Goal: Information Seeking & Learning: Check status

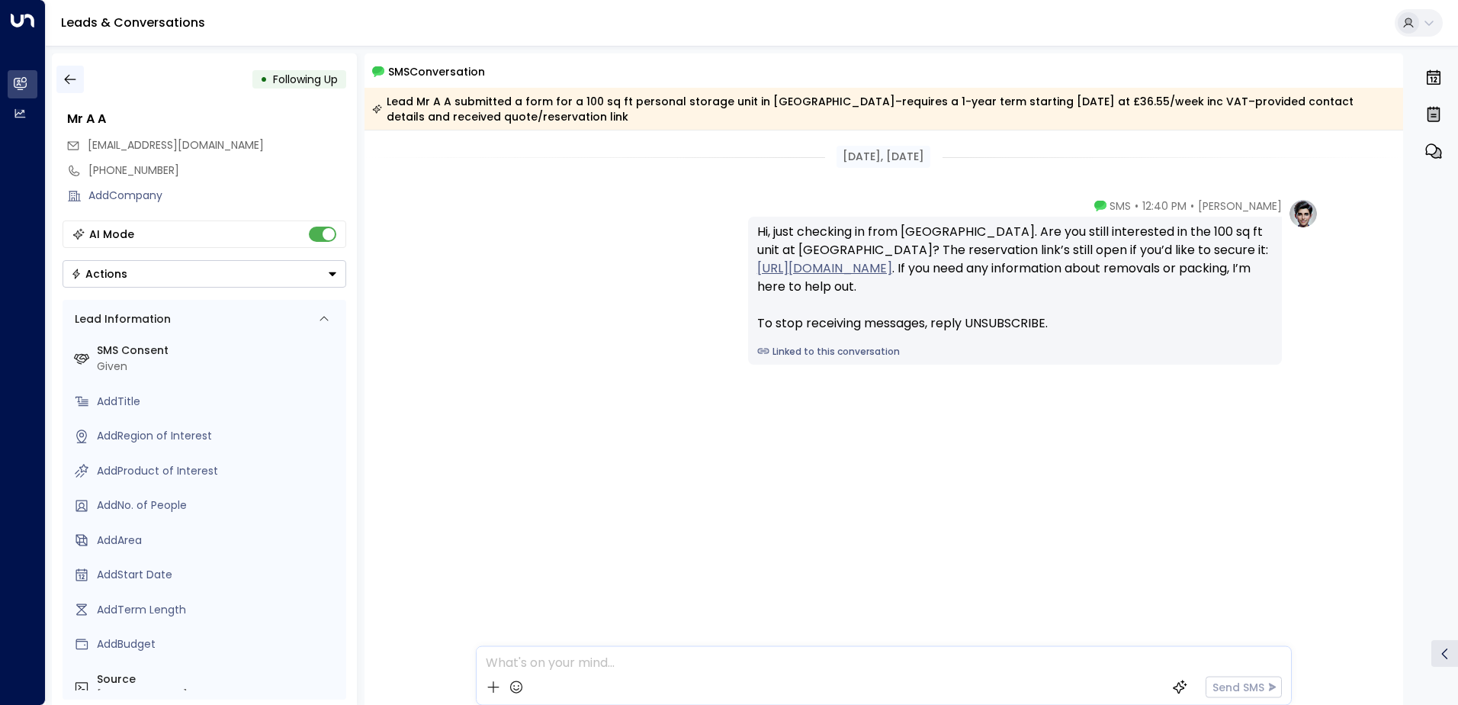
click at [76, 79] on icon "button" at bounding box center [70, 79] width 15 height 15
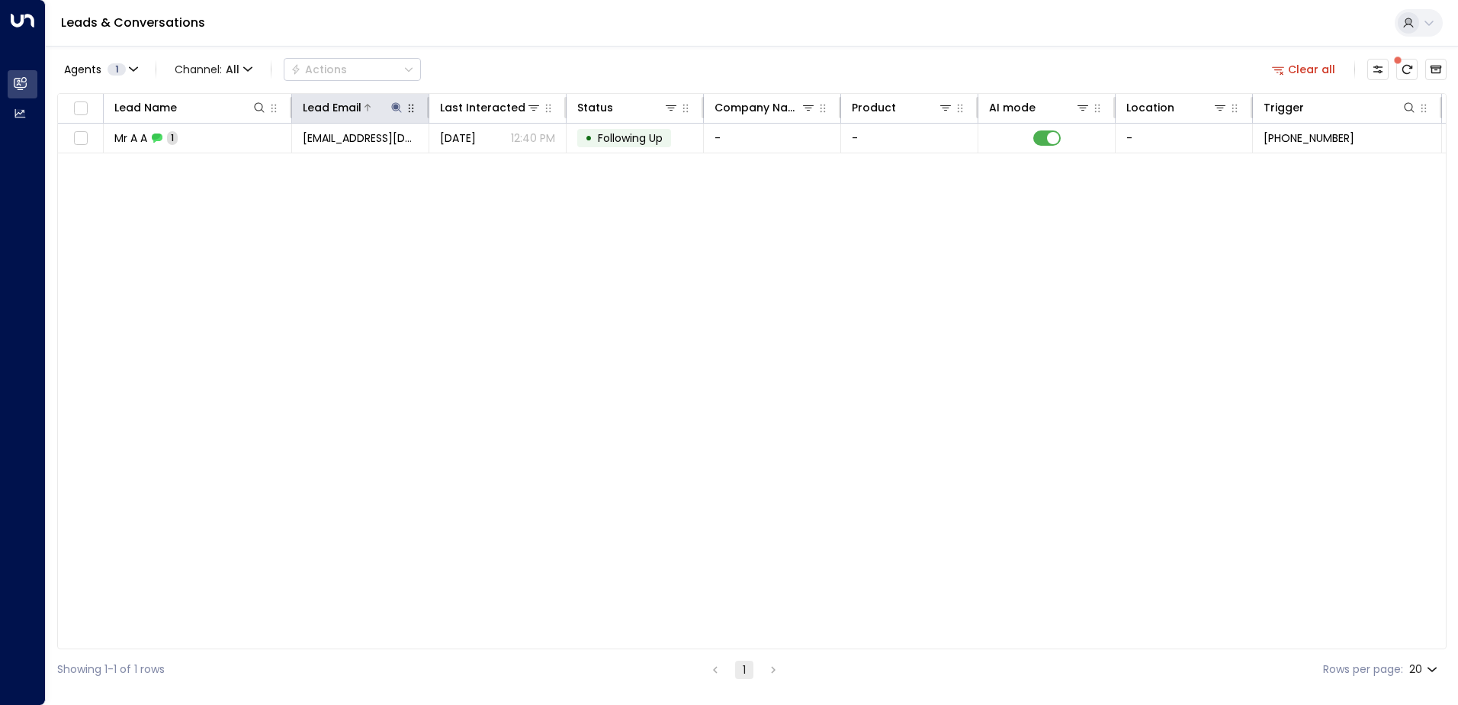
click at [396, 102] on icon at bounding box center [396, 107] width 12 height 12
click at [493, 162] on icon "button" at bounding box center [492, 163] width 12 height 12
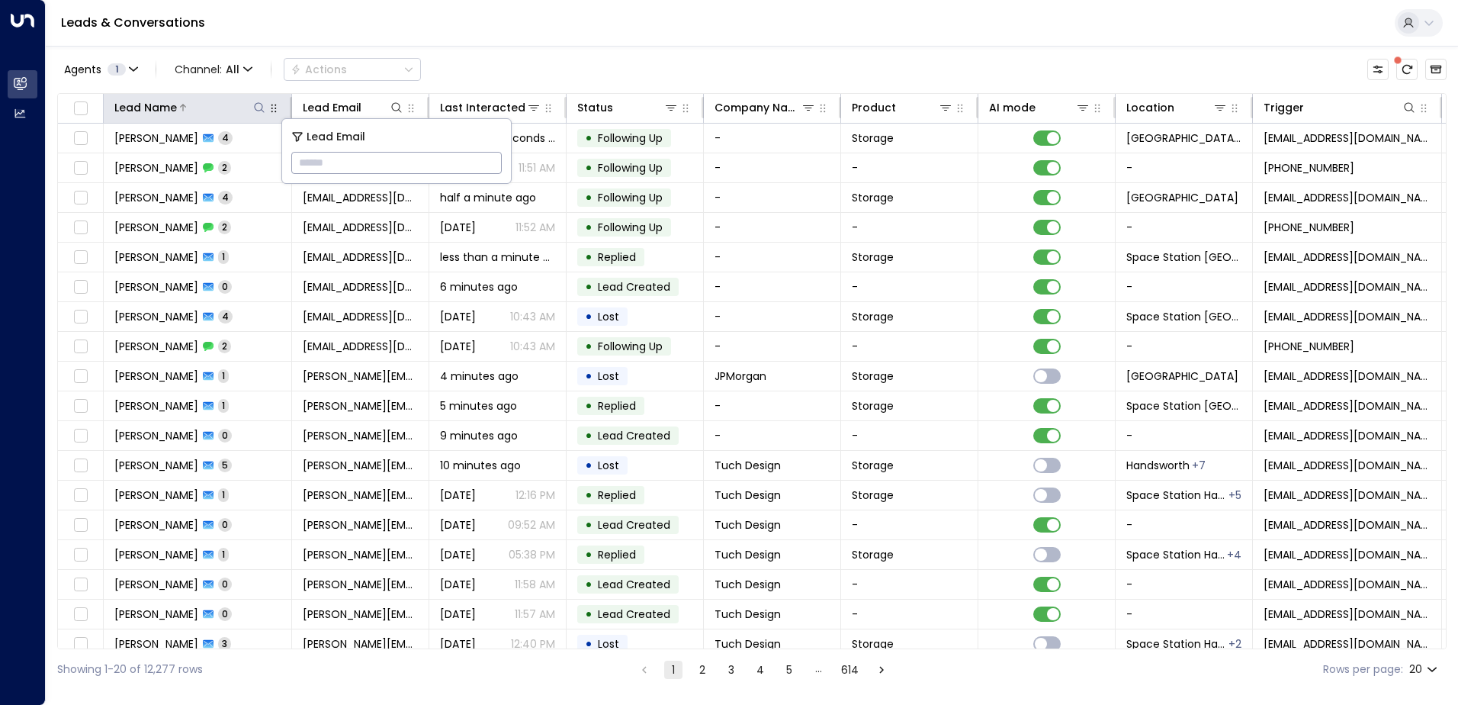
click at [258, 103] on icon at bounding box center [259, 107] width 10 height 10
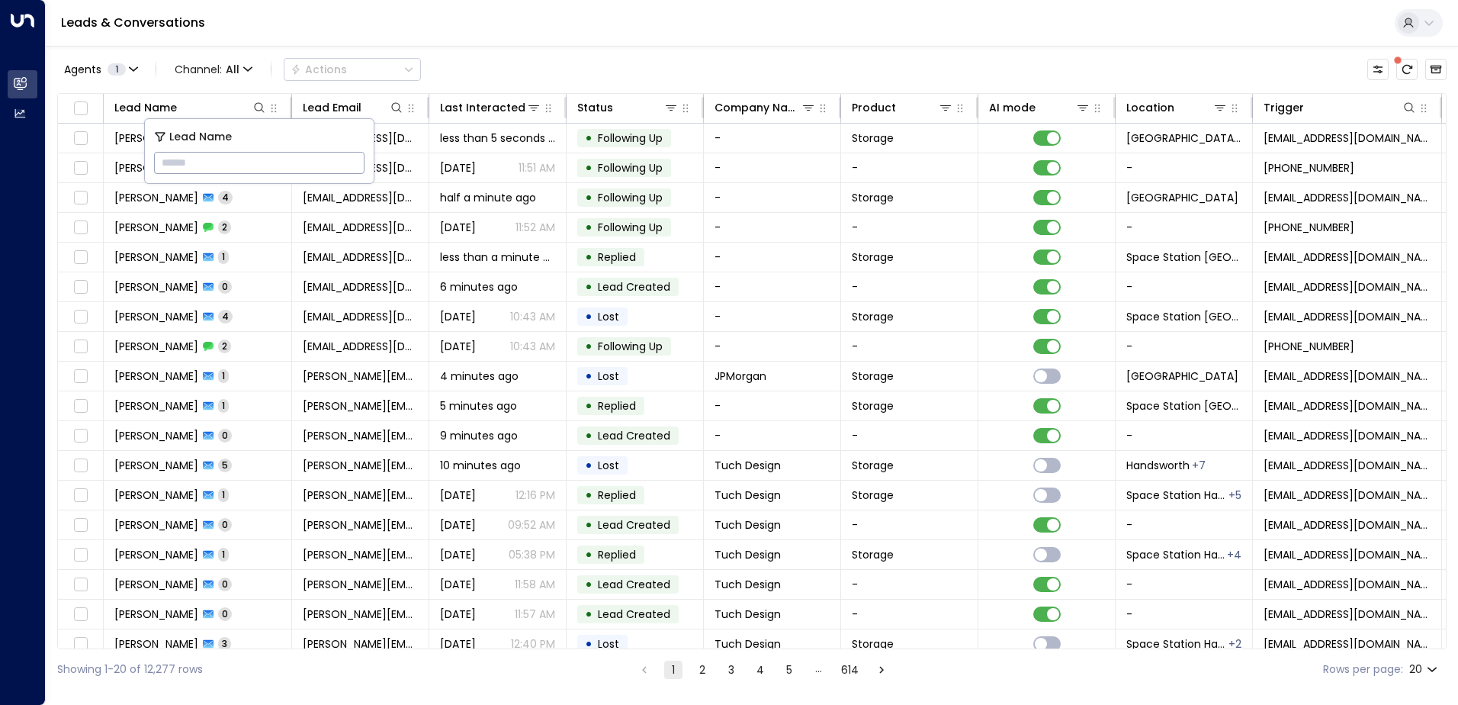
click at [226, 168] on input "text" at bounding box center [259, 163] width 210 height 28
type input "*****"
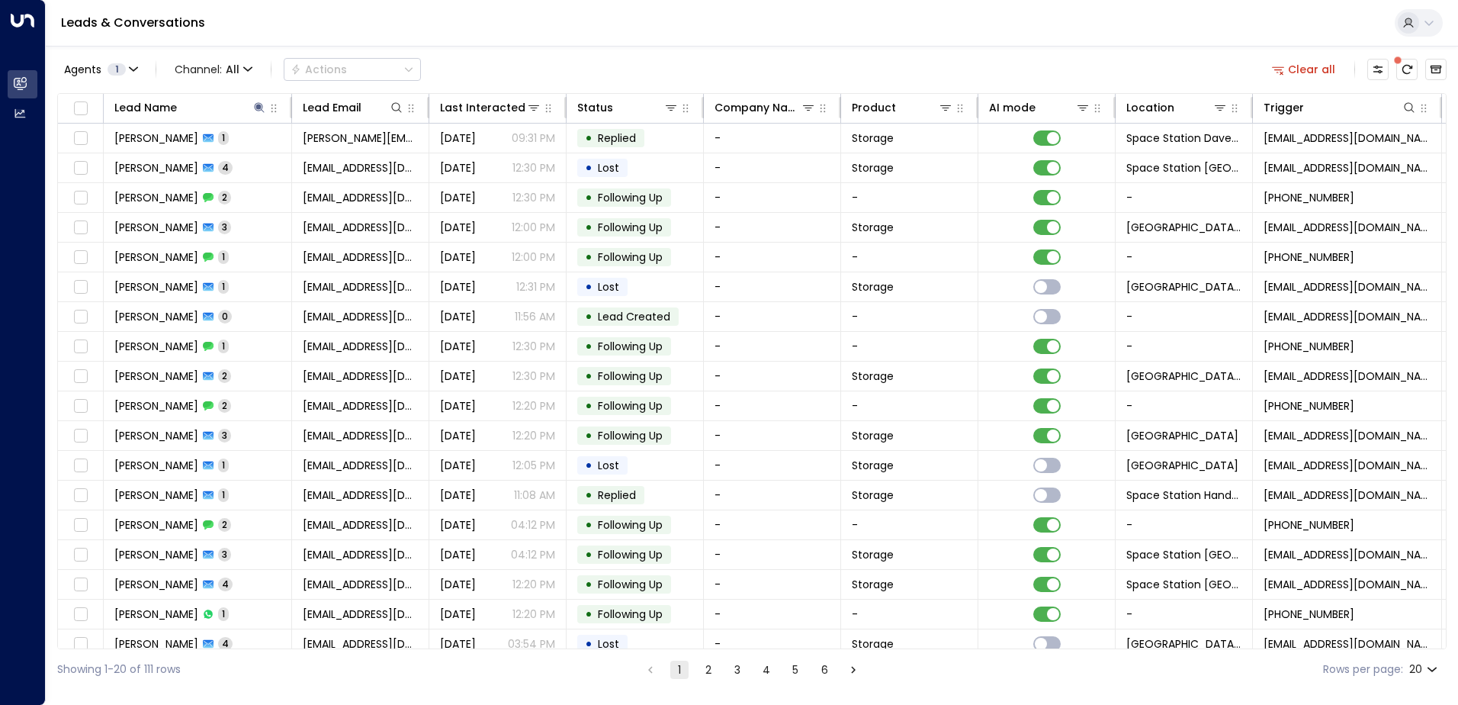
click at [552, 56] on div "Agents 1 Channel: All Actions Clear all" at bounding box center [751, 69] width 1389 height 32
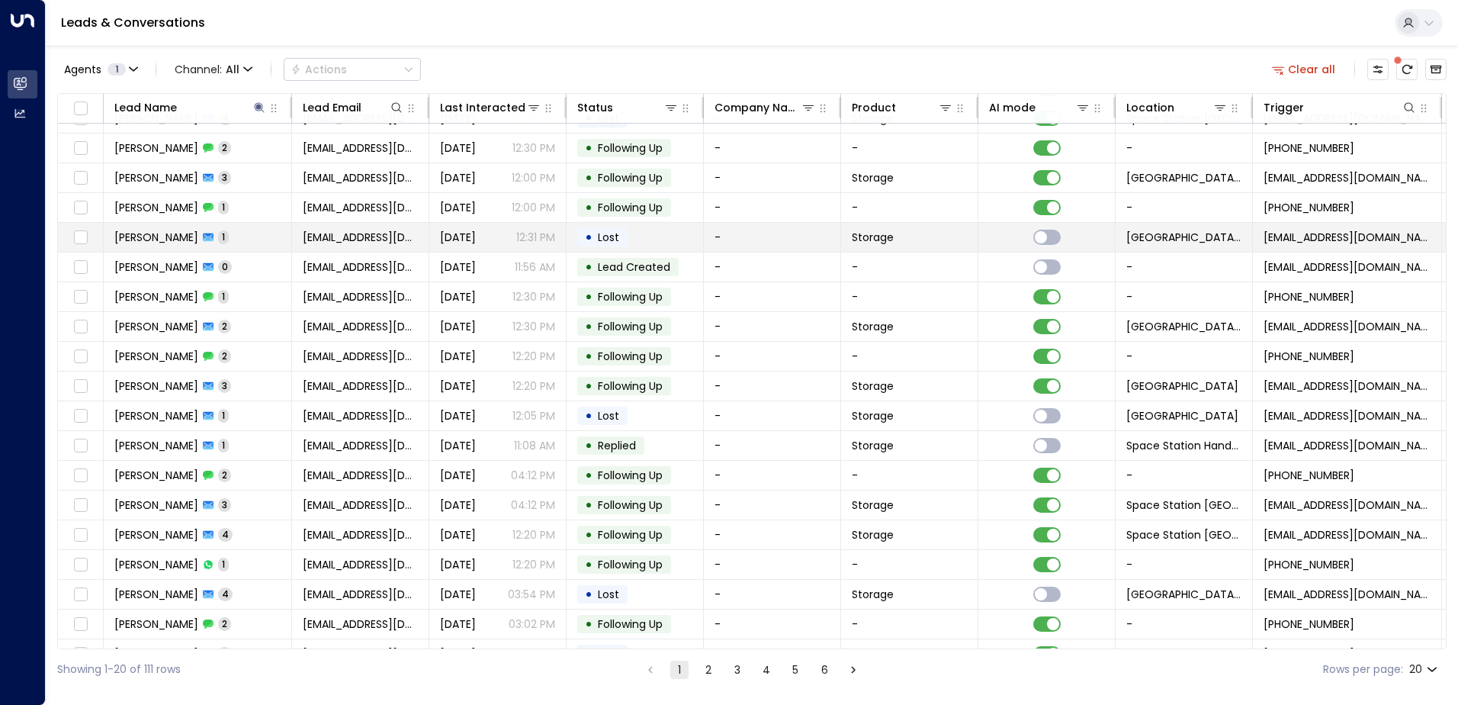
scroll to position [75, 0]
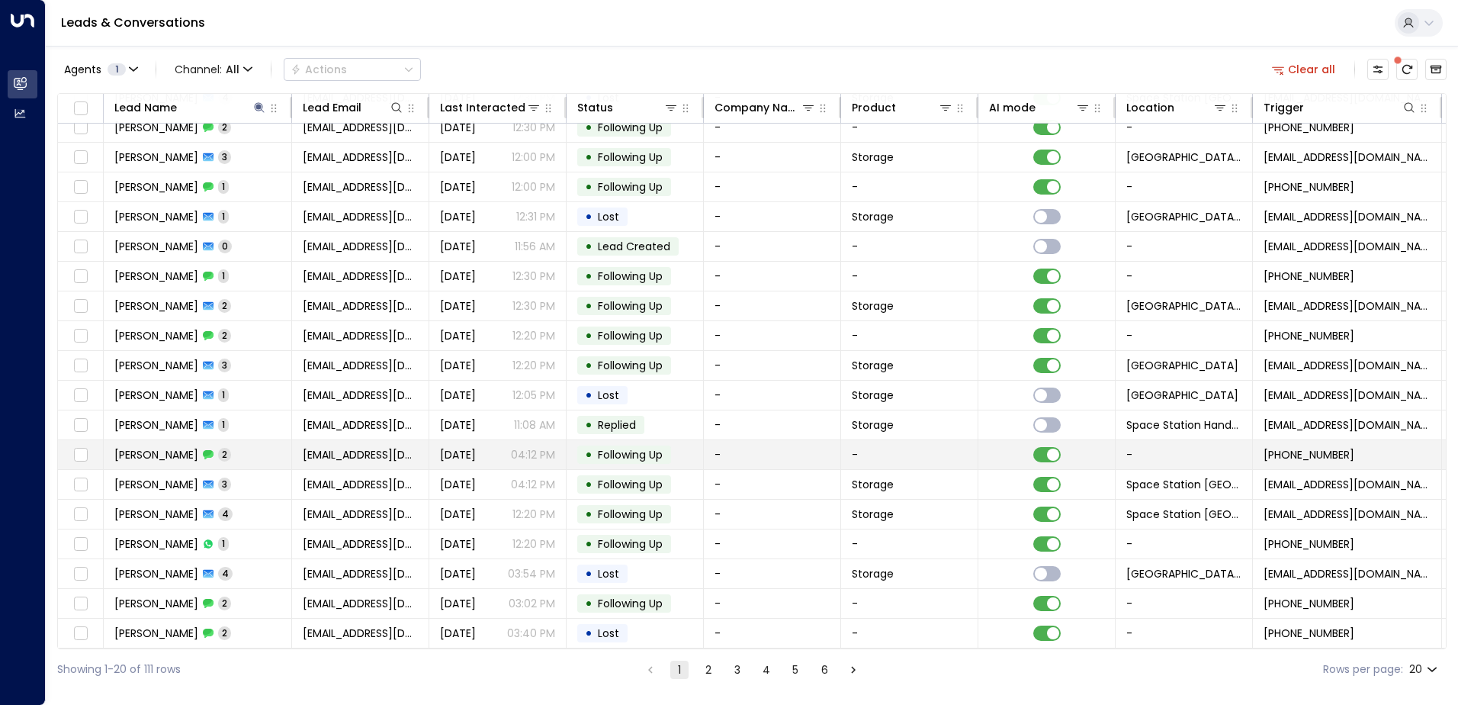
click at [693, 444] on td "• Following Up" at bounding box center [635, 454] width 137 height 29
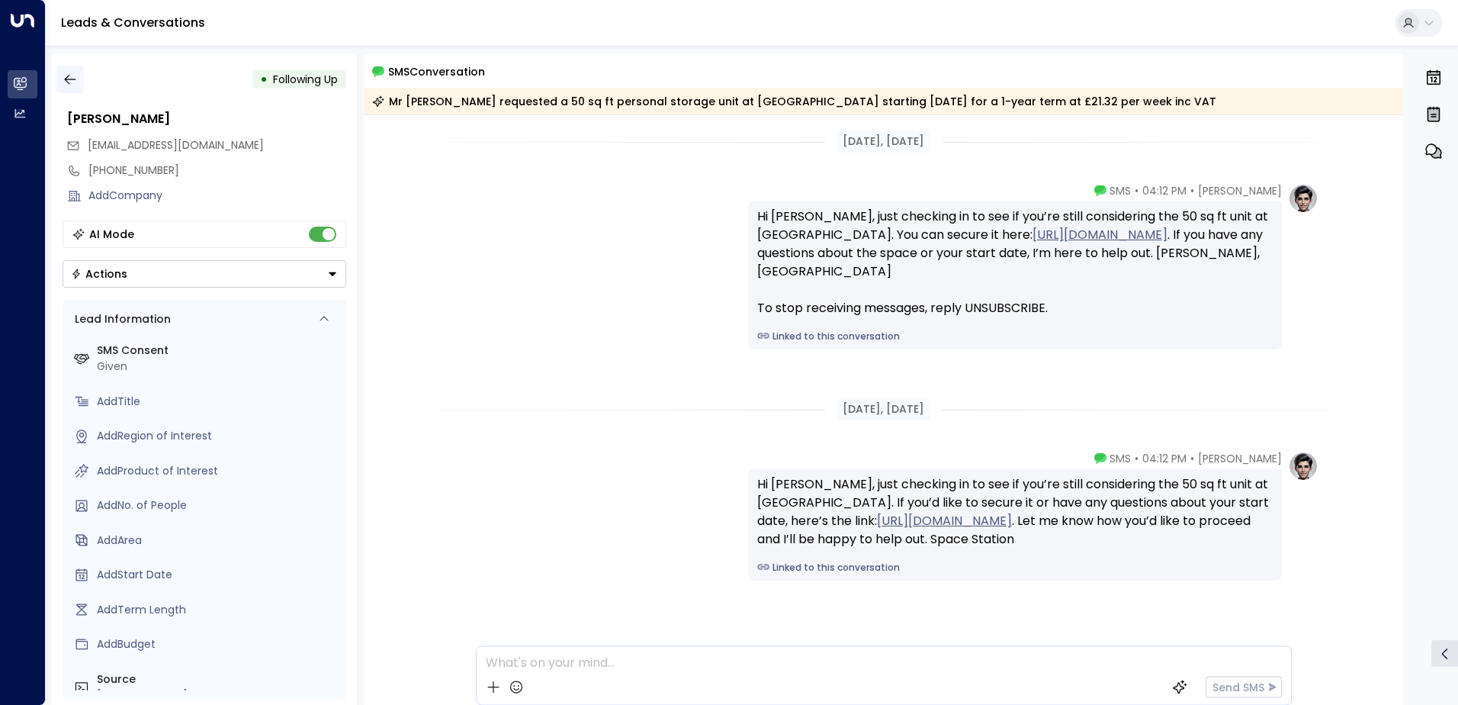
click at [66, 76] on icon "button" at bounding box center [70, 79] width 15 height 15
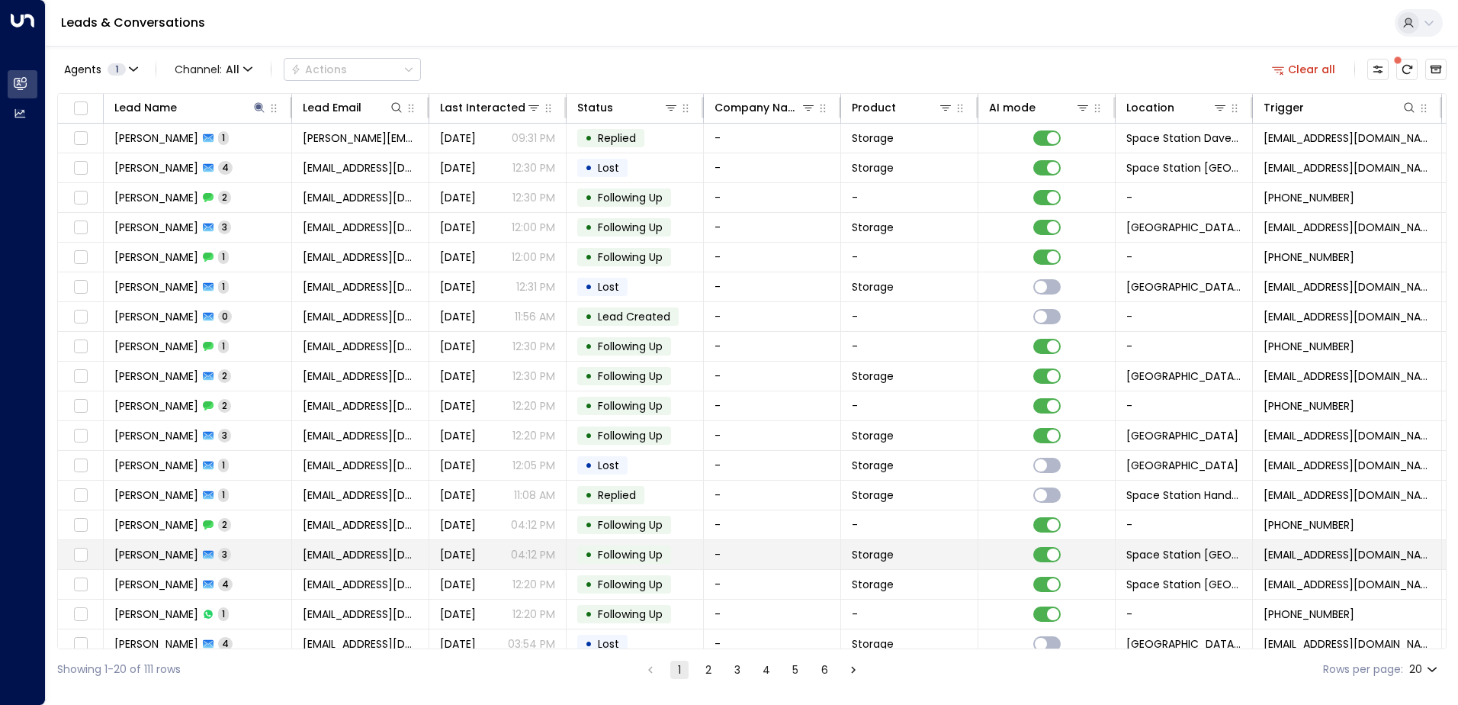
click at [506, 556] on div "[DATE] 04:12 PM" at bounding box center [497, 554] width 115 height 15
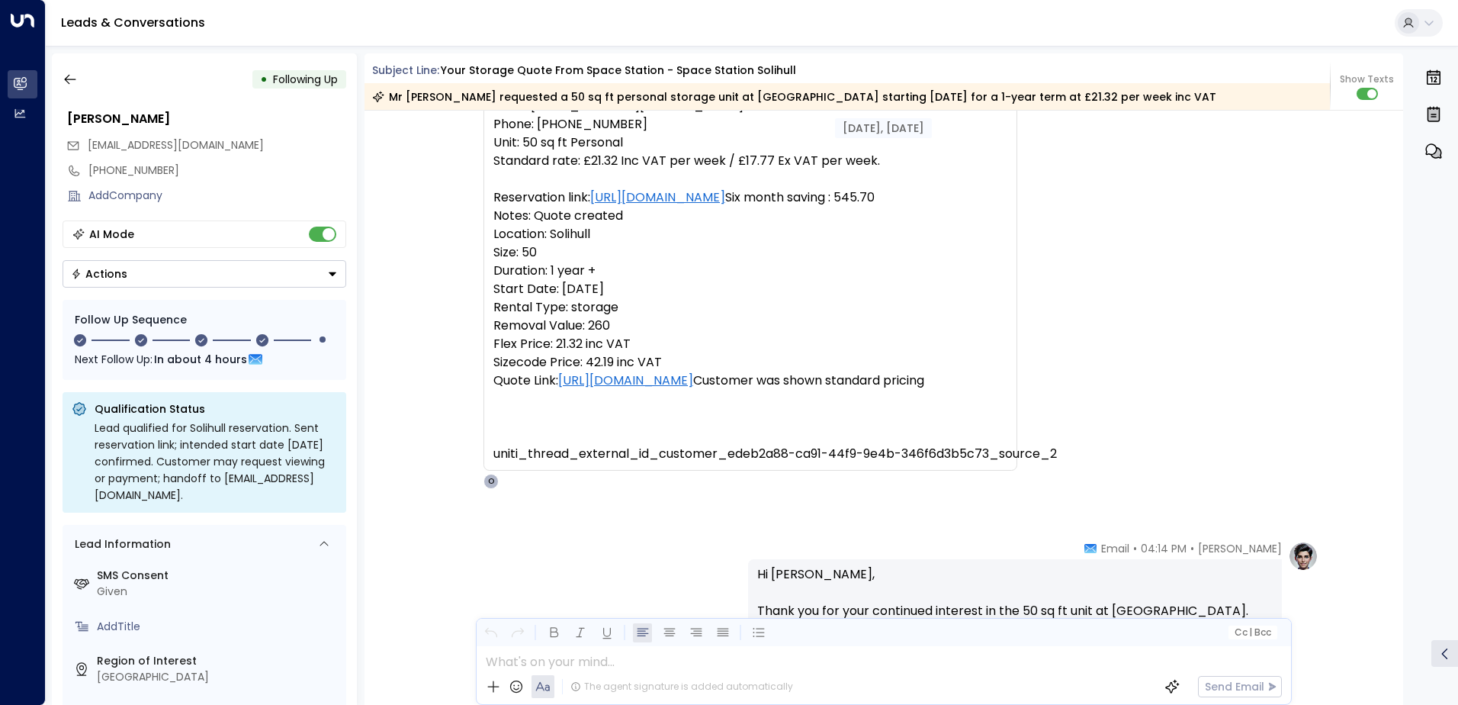
scroll to position [678, 0]
click at [73, 80] on icon "button" at bounding box center [70, 79] width 15 height 15
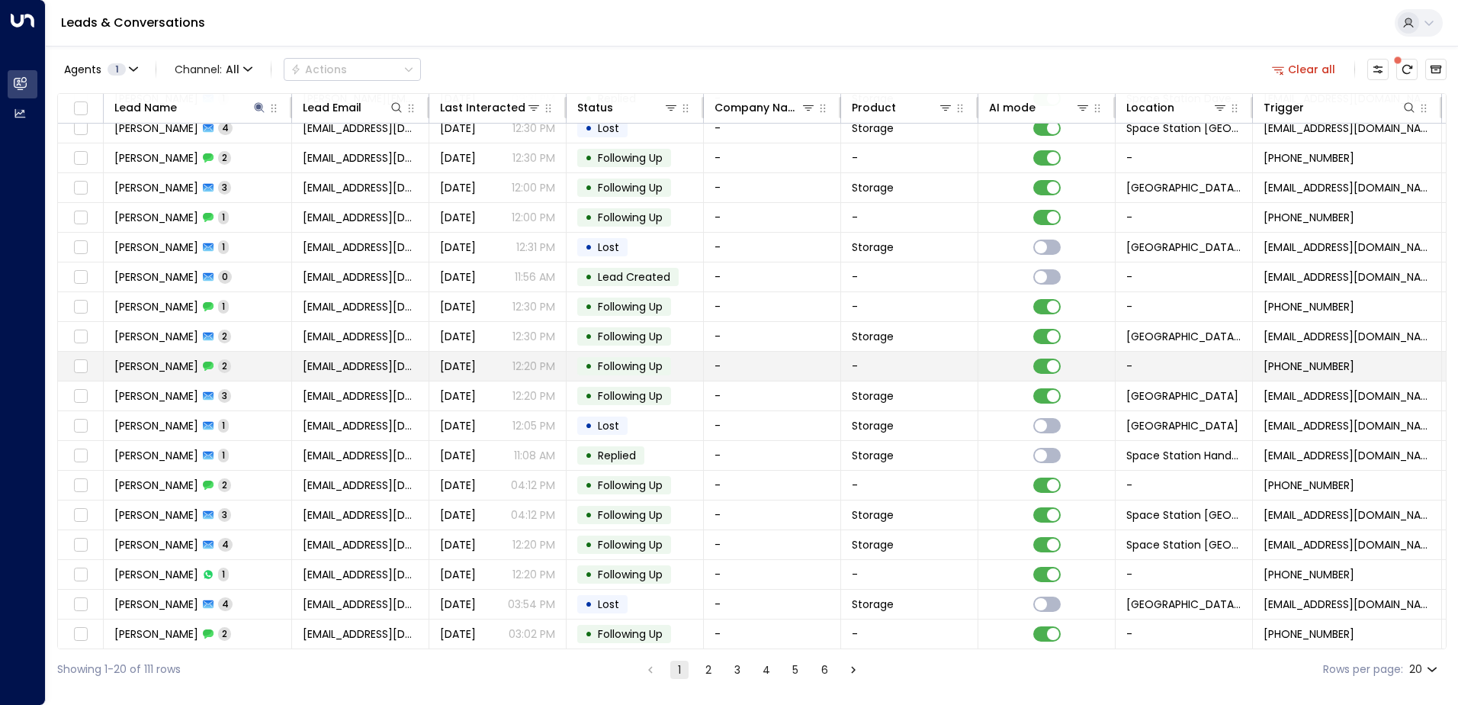
scroll to position [75, 0]
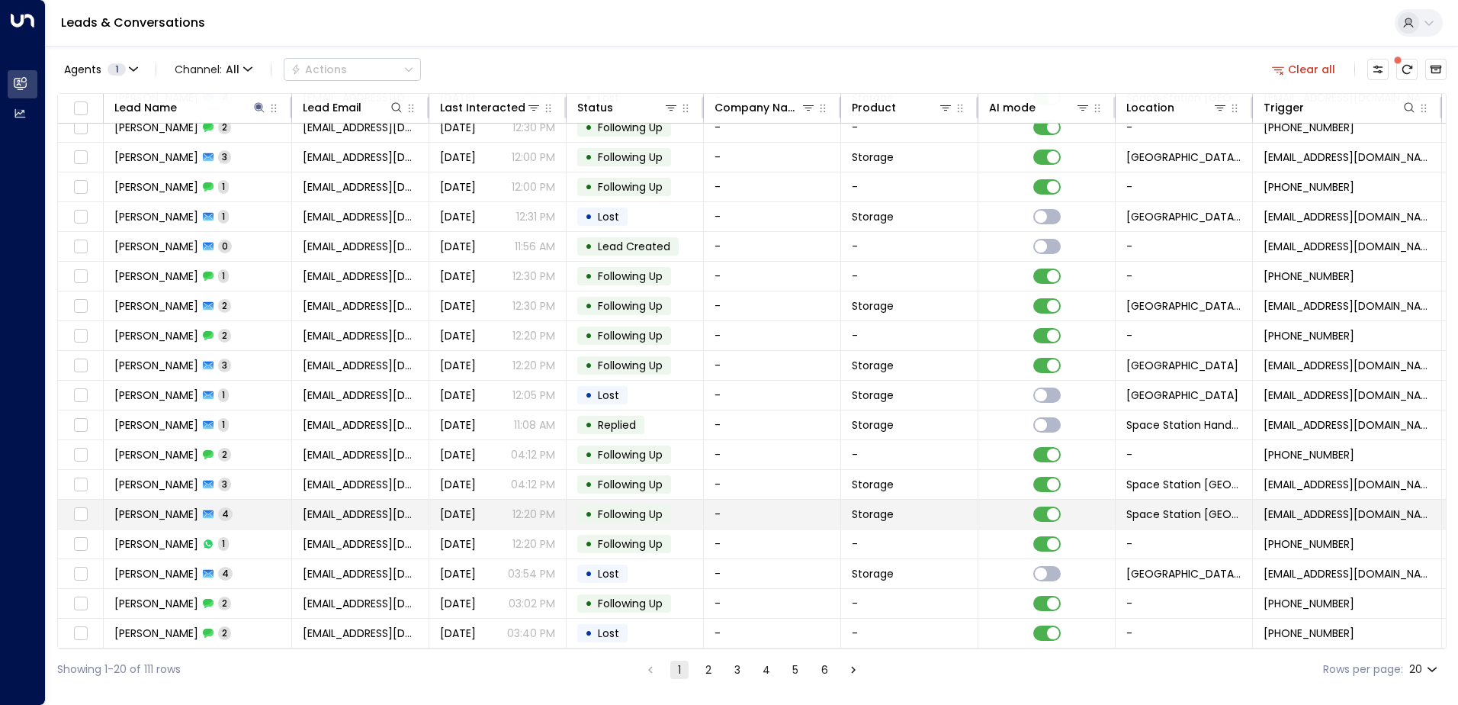
click at [237, 506] on td "[PERSON_NAME] 4" at bounding box center [198, 513] width 188 height 29
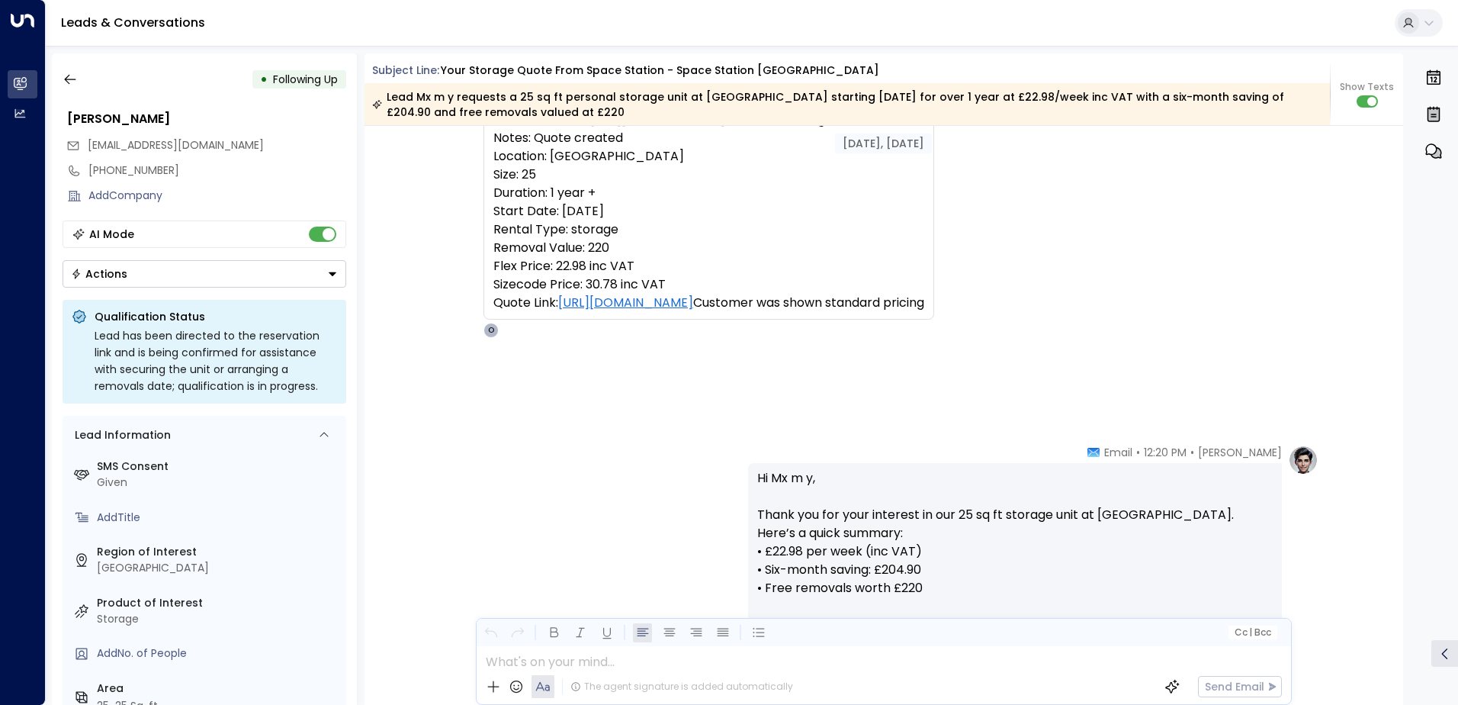
scroll to position [80, 0]
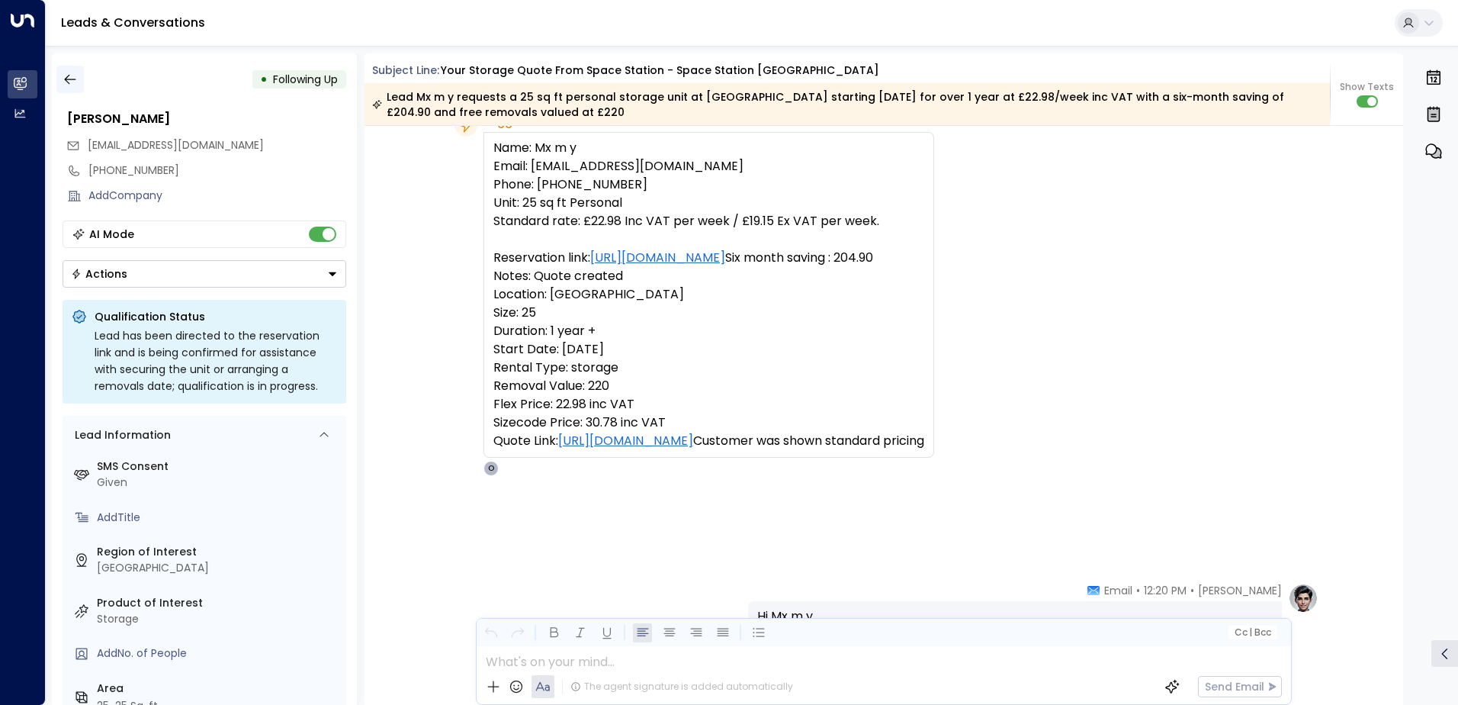
click at [69, 82] on icon "button" at bounding box center [70, 79] width 15 height 15
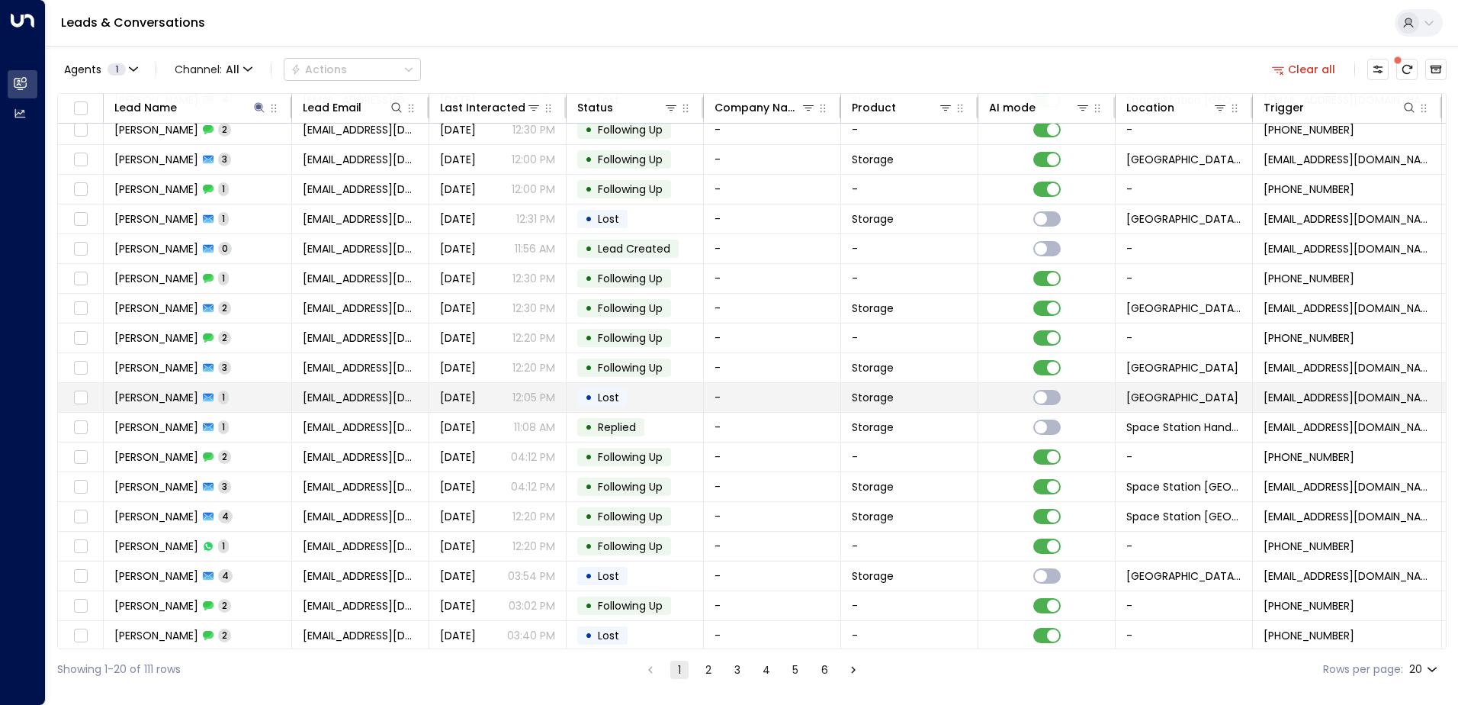
scroll to position [75, 0]
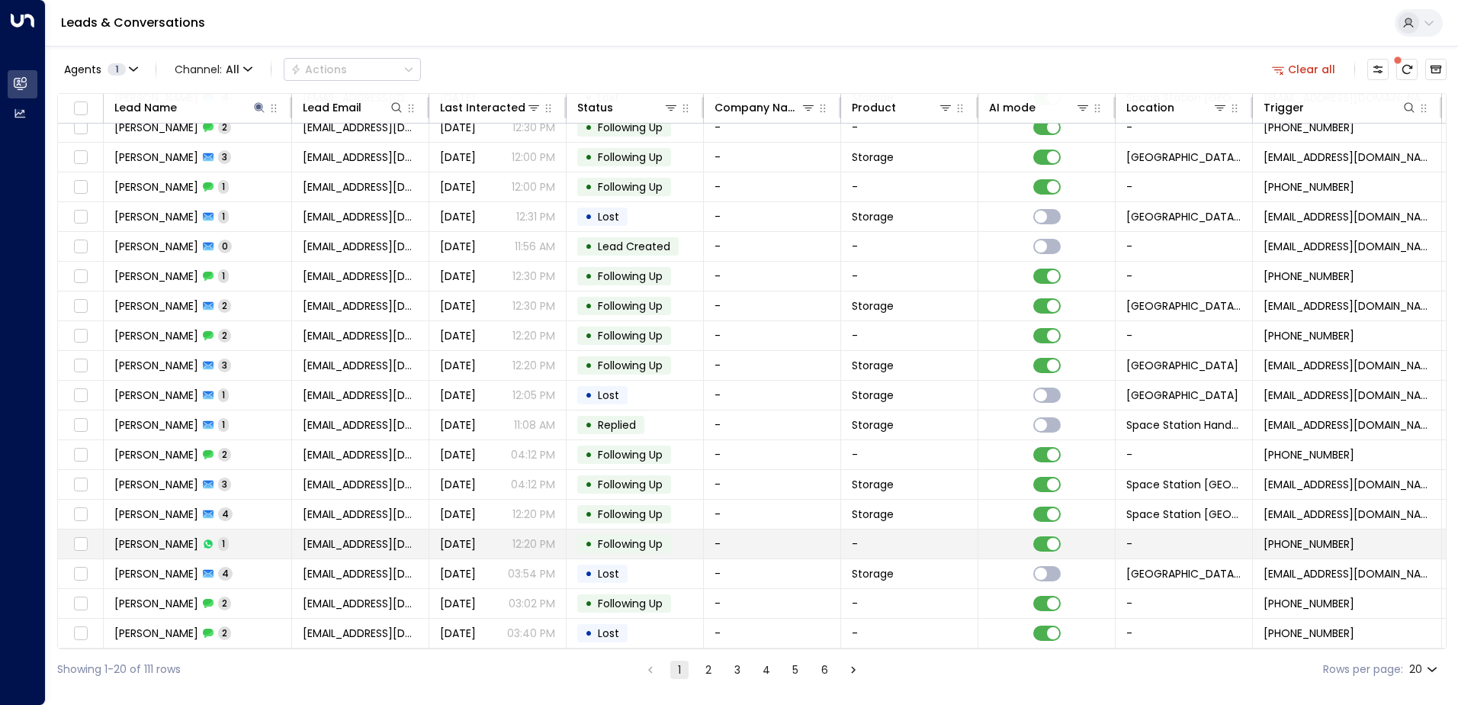
click at [247, 536] on td "[PERSON_NAME] 1" at bounding box center [198, 543] width 188 height 29
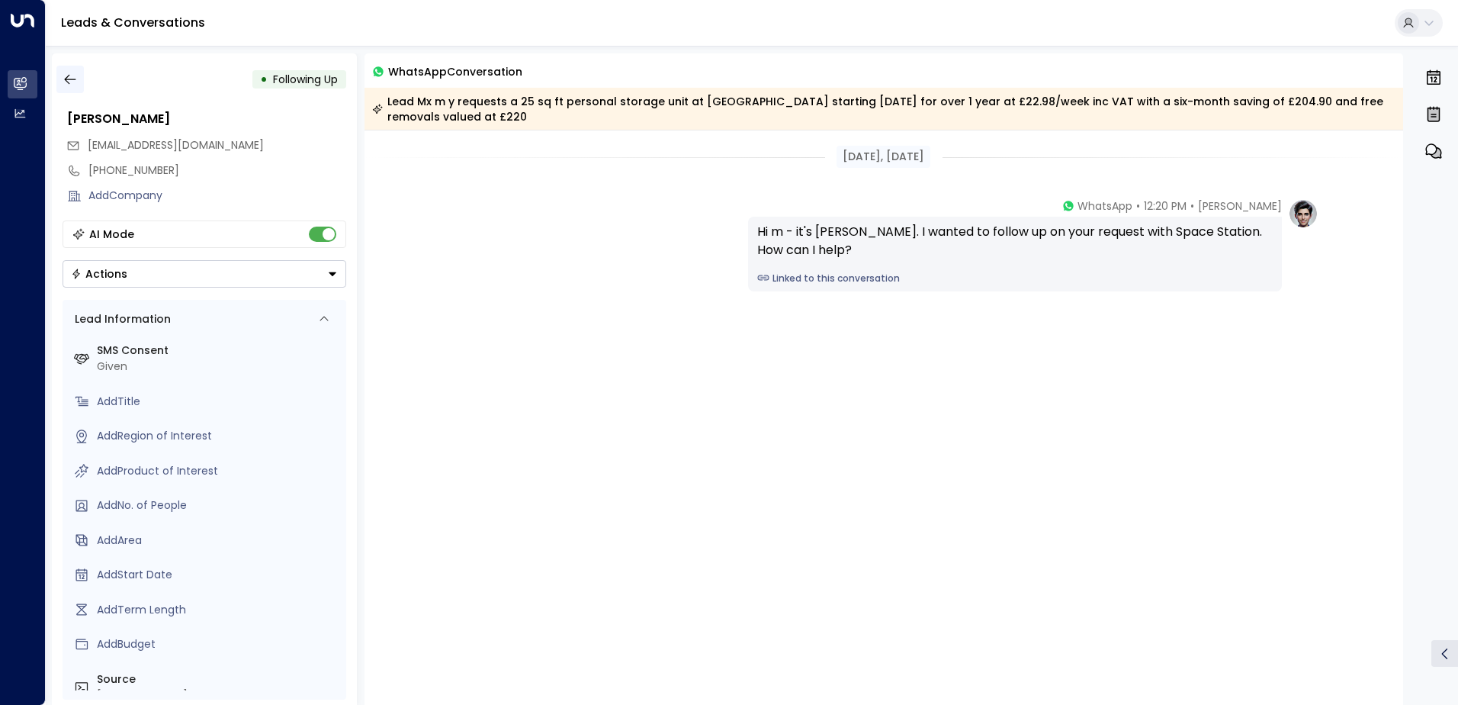
click at [80, 83] on button "button" at bounding box center [69, 79] width 27 height 27
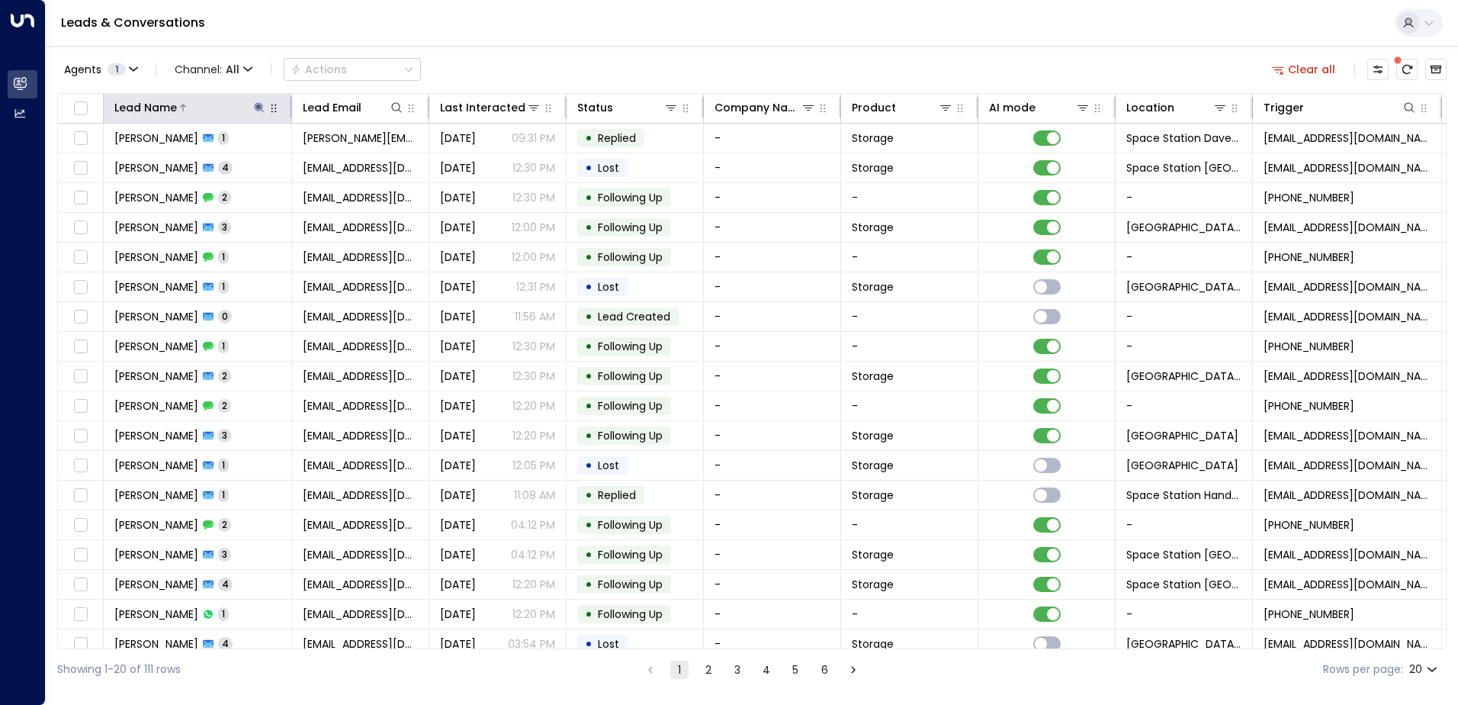
click at [256, 111] on icon at bounding box center [259, 107] width 12 height 12
type input "*"
type input "*******"
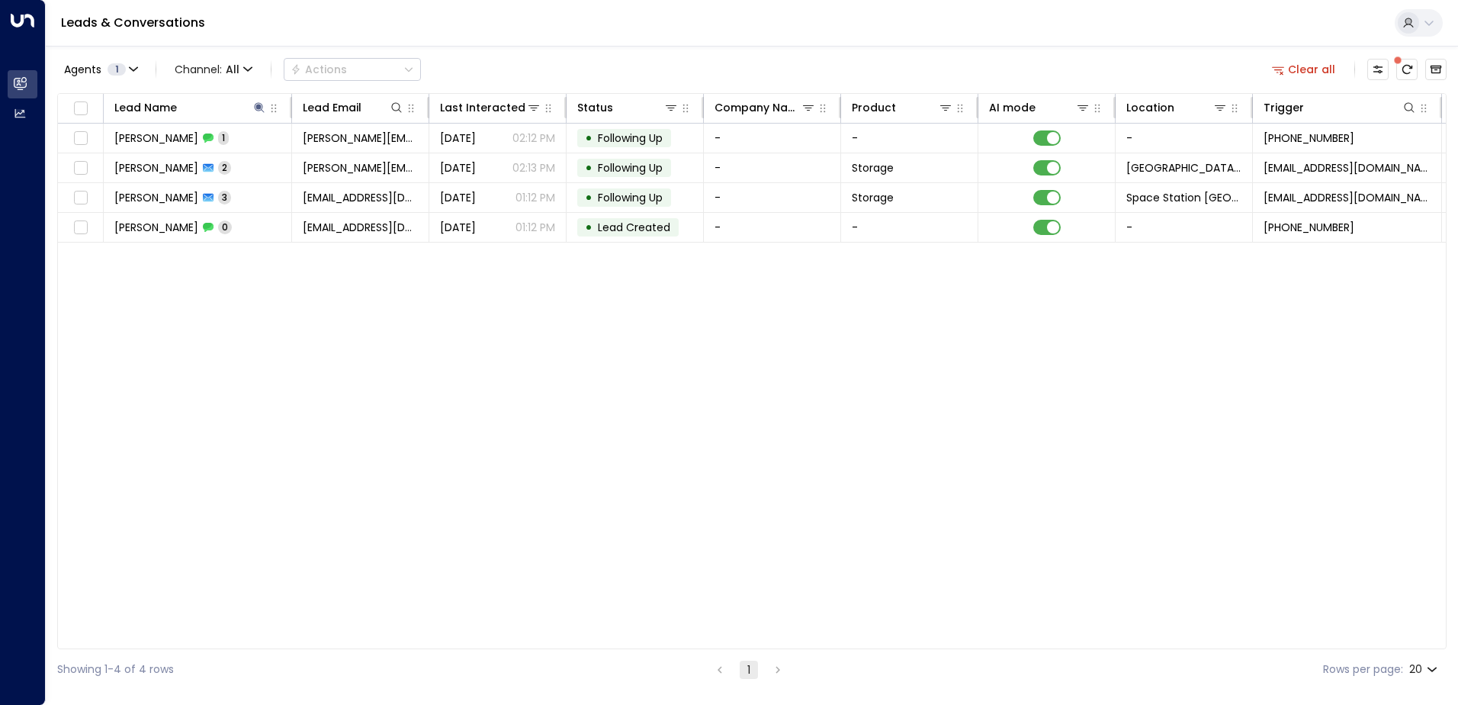
click at [560, 56] on div "Agents 1 Channel: All Actions Clear all" at bounding box center [751, 69] width 1389 height 32
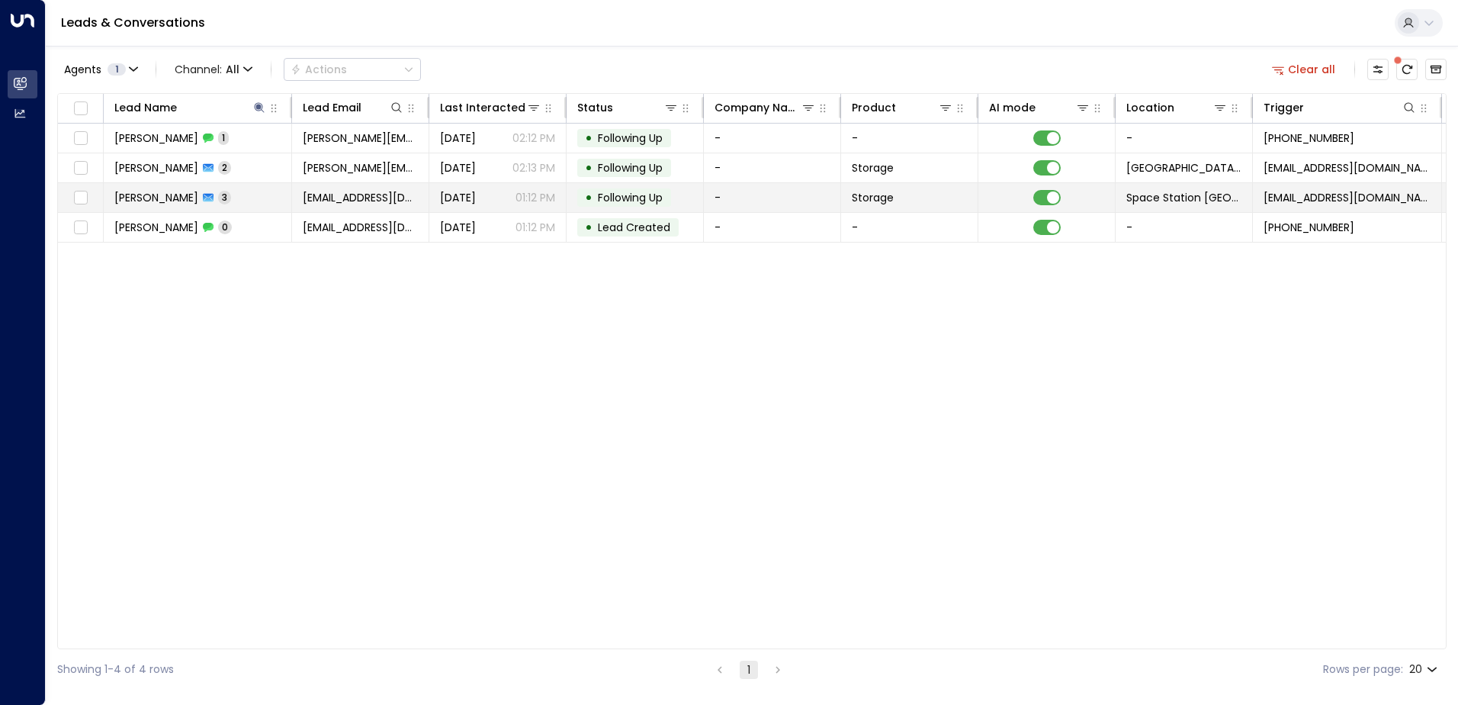
click at [510, 199] on div "[DATE] 01:12 PM" at bounding box center [497, 197] width 115 height 15
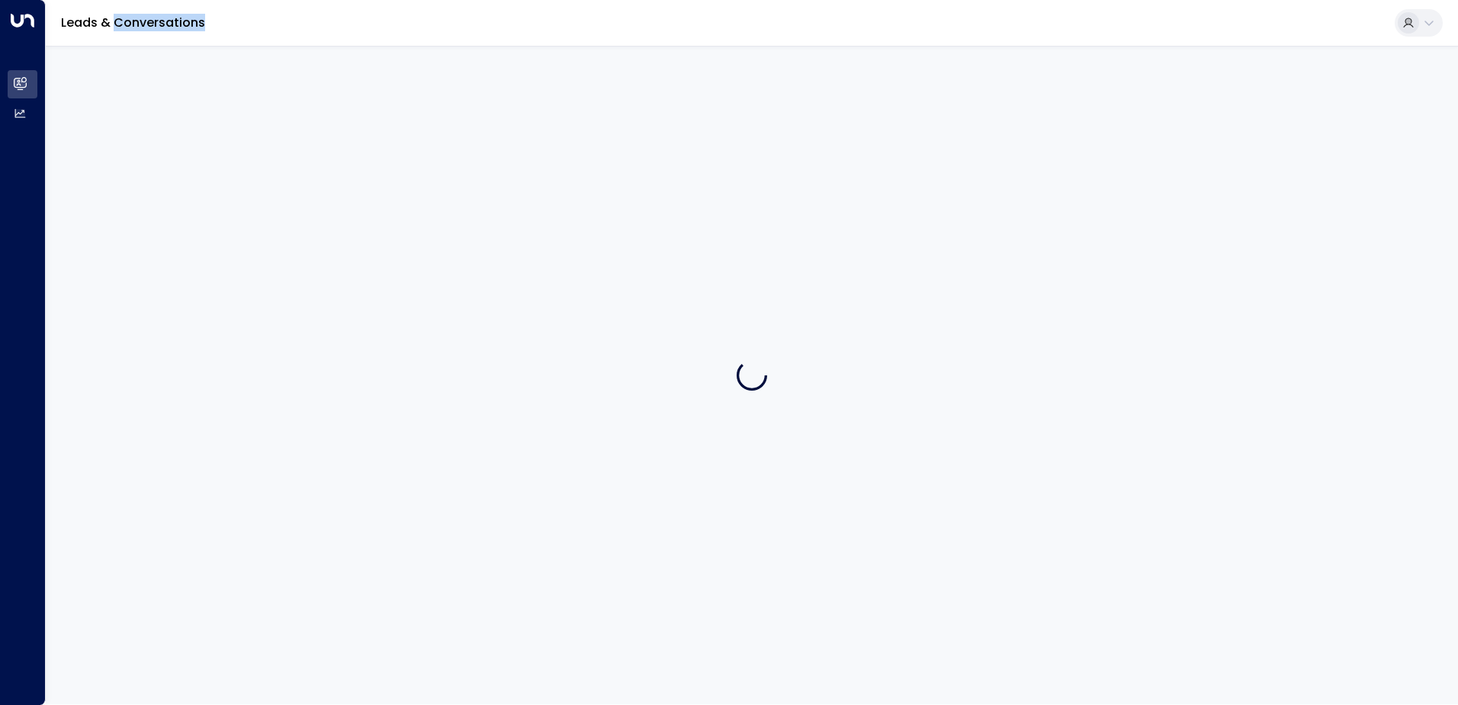
click at [510, 199] on div at bounding box center [752, 375] width 1412 height 658
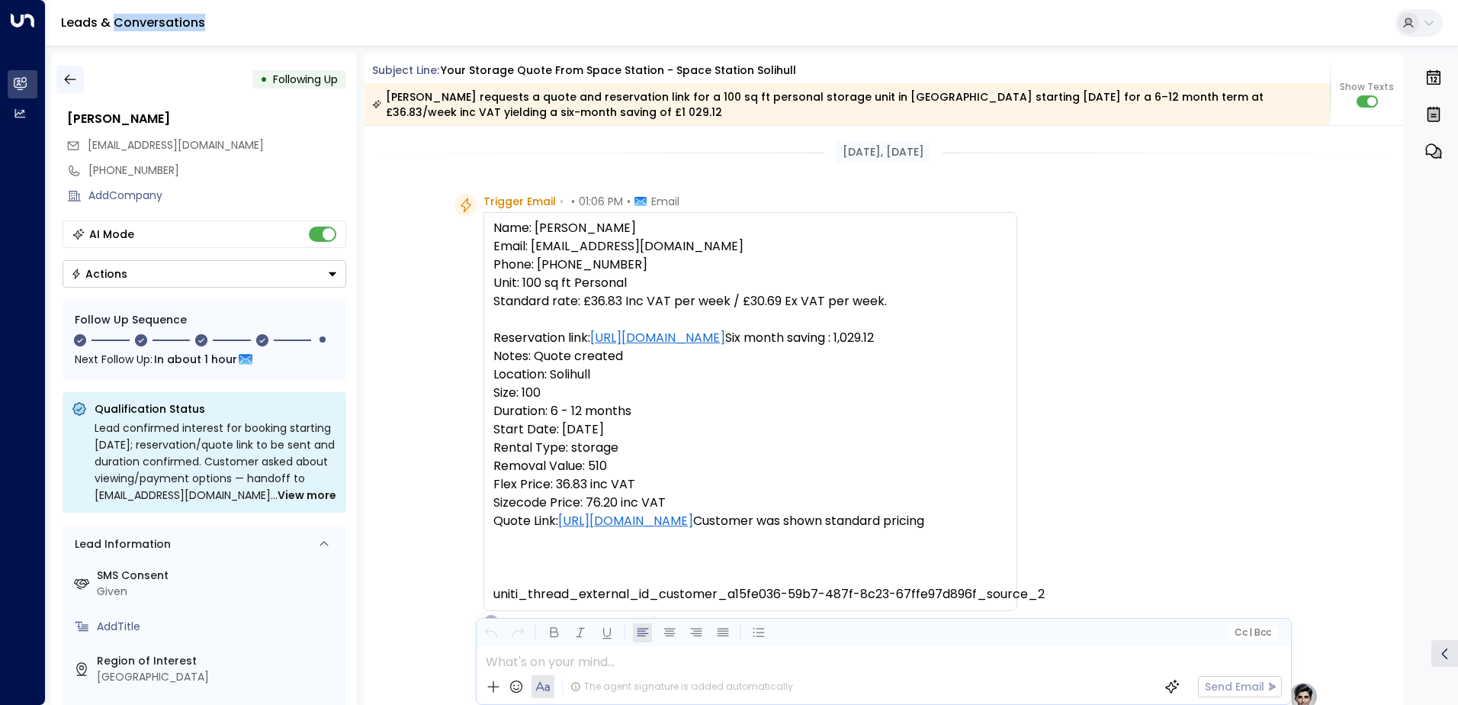
click at [66, 78] on icon "button" at bounding box center [69, 80] width 11 height 10
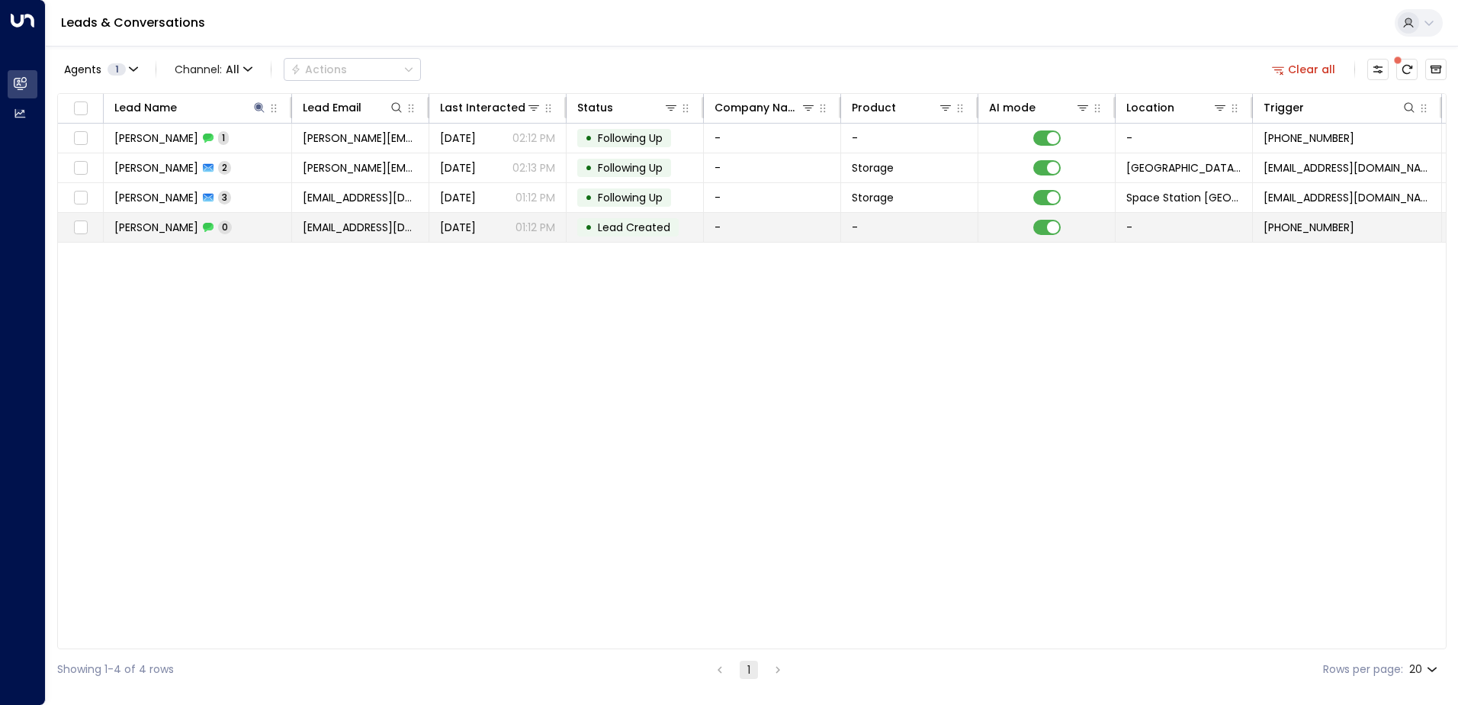
click at [295, 229] on td "[EMAIL_ADDRESS][DOMAIN_NAME]" at bounding box center [360, 227] width 137 height 29
